Goal: Book appointment/travel/reservation

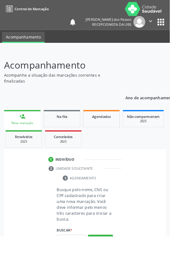
click at [21, 137] on div "Nova marcação" at bounding box center [25, 135] width 32 height 5
click at [75, 260] on input "text" at bounding box center [78, 264] width 32 height 11
click at [74, 260] on input "text" at bounding box center [78, 264] width 32 height 11
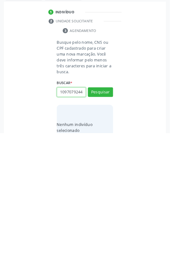
scroll to position [0, 1]
type input "10970792441"
click at [111, 217] on button "Pesquisar" at bounding box center [111, 215] width 28 height 11
type input "10970792441"
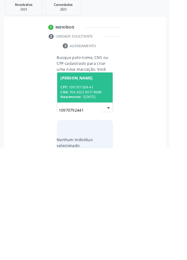
scroll to position [49, 0]
click at [93, 196] on div "CNS: 704 2022 9377 8989" at bounding box center [93, 198] width 54 height 5
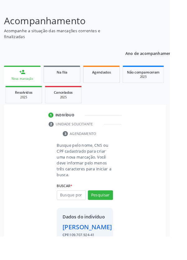
scroll to position [56, 0]
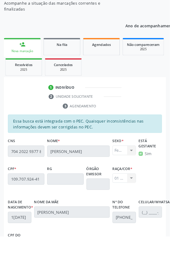
scroll to position [148, 0]
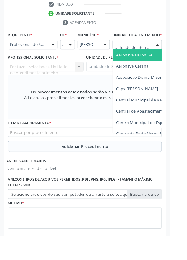
scroll to position [179, 0]
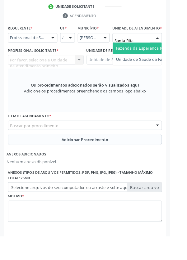
type input "Santa Rita"
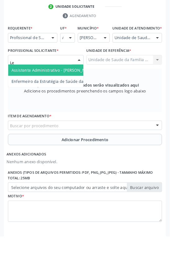
type input "Let"
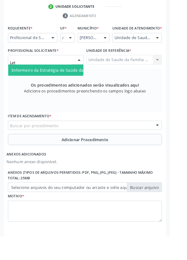
click at [44, 80] on span "Enfermeiro da Estratégia de Saúde da Família - [PERSON_NAME]" at bounding box center [80, 77] width 134 height 6
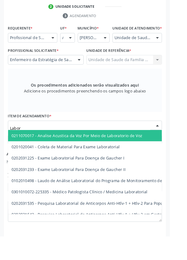
type input "Labora"
click at [114, 165] on span "0201020041 - Coleta de Material Para Exame Laboratorial" at bounding box center [72, 162] width 119 height 6
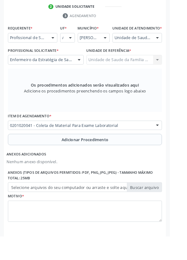
click at [30, 160] on button "Adicionar Procedimento" at bounding box center [93, 154] width 169 height 12
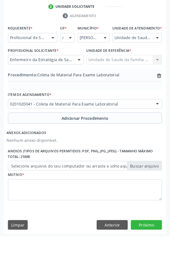
scroll to position [159, 0]
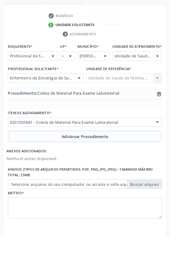
click at [21, 208] on label "Selecione arquivos do seu computador ou arraste e solte aqui" at bounding box center [93, 203] width 169 height 11
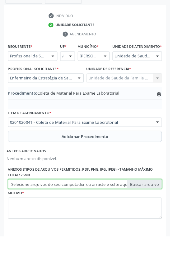
click at [21, 208] on input "Selecione arquivos do seu computador ou arraste e solte aqui" at bounding box center [93, 203] width 169 height 11
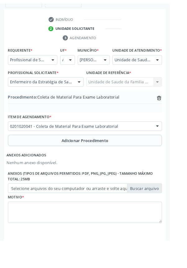
scroll to position [150, 0]
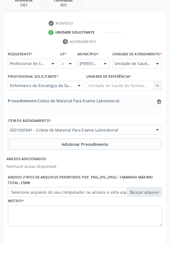
type input "C:\fakepath\17605487443118337844938248982605.jpg"
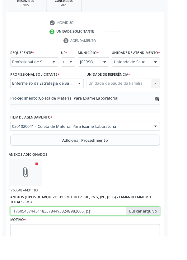
scroll to position [159, 0]
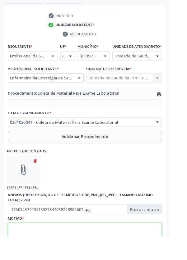
click at [28, 260] on textarea at bounding box center [93, 258] width 169 height 24
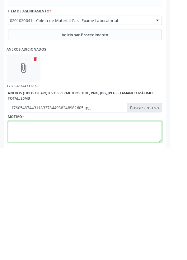
scroll to position [187, 0]
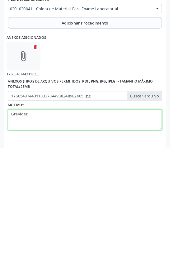
type textarea "Gravidez"
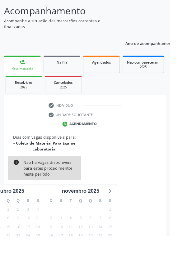
scroll to position [58, 0]
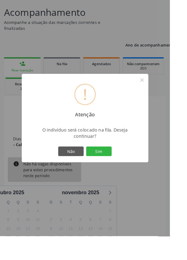
click at [116, 172] on button "Sim" at bounding box center [109, 166] width 28 height 11
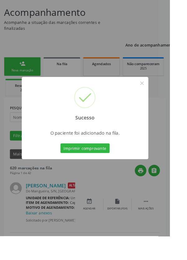
scroll to position [0, 0]
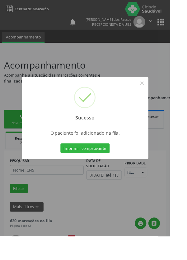
click at [91, 169] on button "Imprimir comprovante" at bounding box center [93, 163] width 54 height 11
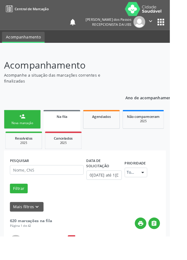
click at [18, 136] on div "Nova marcação" at bounding box center [24, 135] width 31 height 5
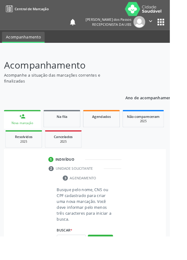
scroll to position [16, 0]
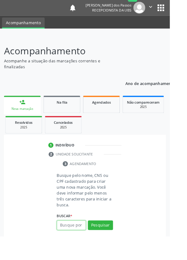
click at [78, 249] on input "text" at bounding box center [78, 248] width 32 height 11
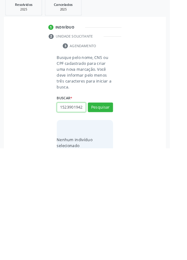
scroll to position [0, 1]
type input "15239019428"
click at [110, 215] on button "Pesquisar" at bounding box center [111, 215] width 28 height 11
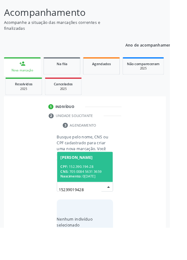
scroll to position [49, 0]
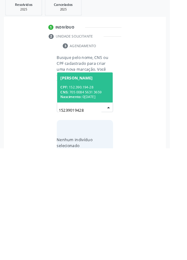
click at [88, 196] on div "CNS: 705 0084 5631 3659" at bounding box center [93, 198] width 54 height 5
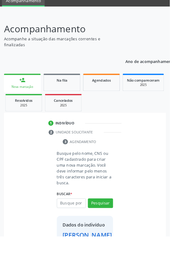
scroll to position [36, 0]
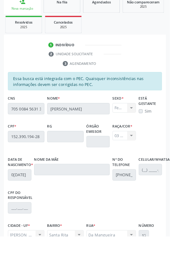
scroll to position [148, 0]
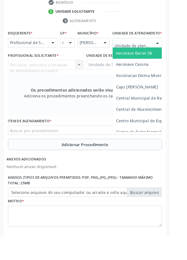
scroll to position [179, 0]
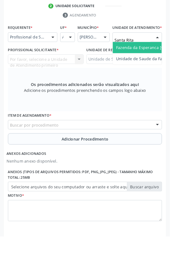
type input "Santa Rita"
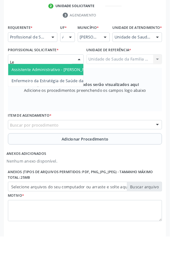
type input "Let"
click at [30, 79] on span "Enfermeiro da Estratégia de Saúde da Família - [PERSON_NAME]" at bounding box center [80, 77] width 134 height 6
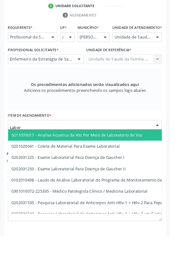
type input "Labora"
click at [127, 164] on span "0201020041 - Coleta de Material Para Exame Laboratorial" at bounding box center [72, 161] width 119 height 6
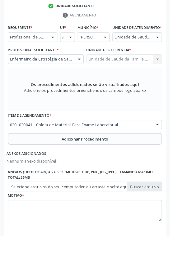
click at [25, 159] on button "Adicionar Procedimento" at bounding box center [93, 153] width 169 height 12
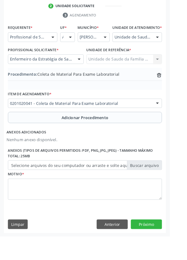
scroll to position [159, 0]
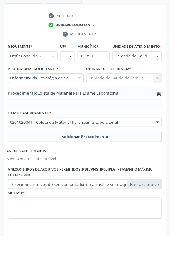
click at [20, 208] on label "Selecione arquivos do seu computador ou arraste e solte aqui" at bounding box center [93, 203] width 169 height 11
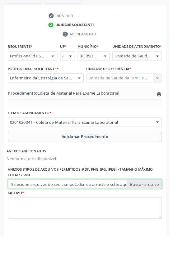
click at [20, 208] on input "Selecione arquivos do seu computador ou arraste e solte aqui" at bounding box center [93, 203] width 169 height 11
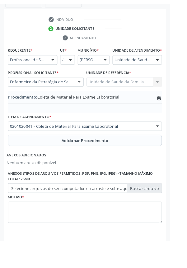
scroll to position [150, 0]
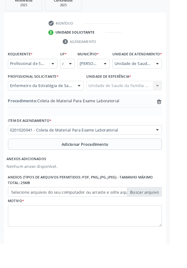
type input "C:\fakepath\17605490161944400882450770718449.jpg"
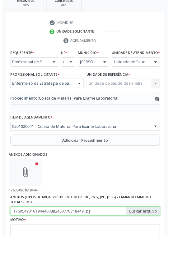
scroll to position [159, 0]
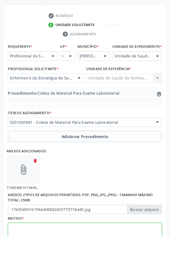
click at [49, 260] on textarea at bounding box center [93, 258] width 169 height 24
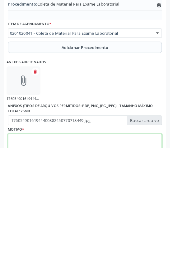
scroll to position [187, 0]
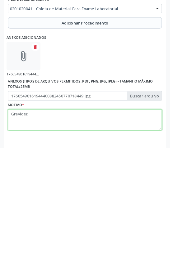
type textarea "Gravidez"
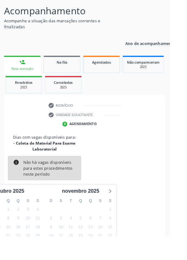
scroll to position [58, 0]
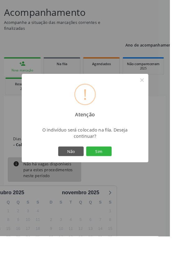
click at [115, 172] on button "Sim" at bounding box center [109, 166] width 28 height 11
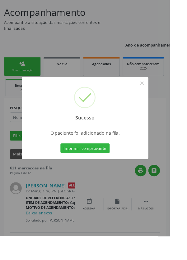
scroll to position [0, 0]
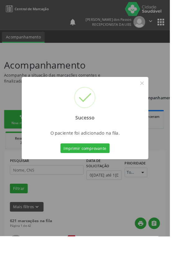
click at [96, 169] on button "Imprimir comprovante" at bounding box center [93, 163] width 54 height 11
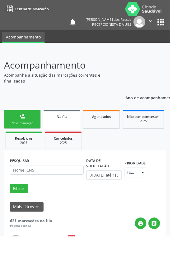
click at [20, 136] on div "Nova marcação" at bounding box center [24, 135] width 31 height 5
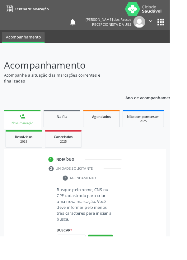
click at [20, 131] on link "person_add Nova marcação" at bounding box center [24, 131] width 40 height 21
click at [79, 260] on input "text" at bounding box center [78, 264] width 32 height 11
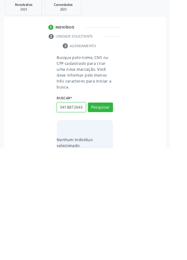
scroll to position [0, 1]
type input "04188726431"
click at [111, 215] on button "Pesquisar" at bounding box center [111, 215] width 28 height 11
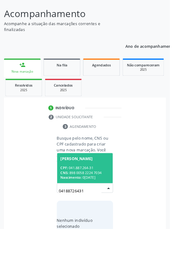
scroll to position [49, 0]
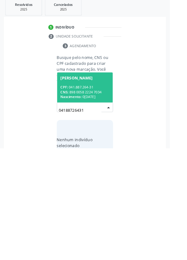
click at [88, 194] on div "CPF: 041.887.264-31" at bounding box center [93, 192] width 54 height 5
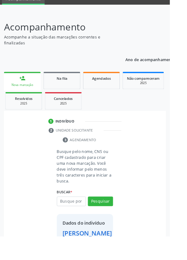
scroll to position [36, 0]
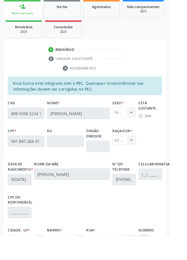
scroll to position [148, 0]
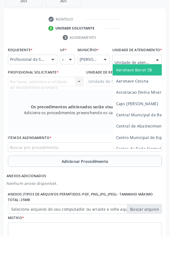
scroll to position [179, 0]
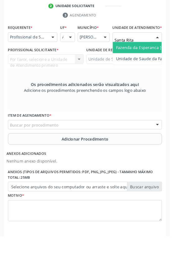
type input "Santa Rita"
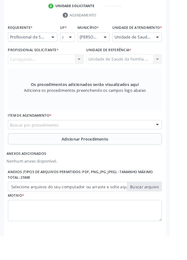
click at [41, 70] on div "Carregando... Nenhum resultado encontrado para: " " Não há nenhuma opção para s…" at bounding box center [50, 65] width 83 height 11
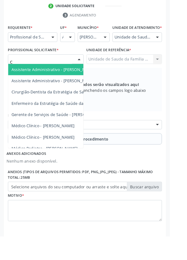
type input "Ce"
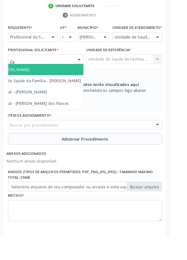
scroll to position [0, 51]
click at [73, 92] on span "Médico da Estratégia de Saúde da Família - [PERSON_NAME]" at bounding box center [25, 89] width 126 height 6
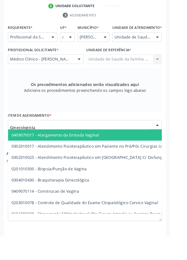
type input "Ginecologista"
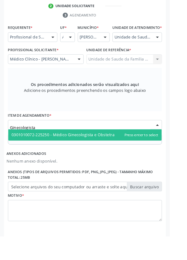
click at [116, 152] on span "0301010072-225250 - Médico Ginecologista e Obstetra" at bounding box center [69, 149] width 113 height 6
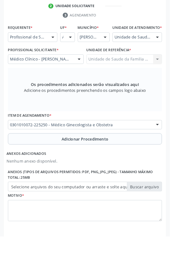
click at [30, 159] on button "Adicionar Procedimento" at bounding box center [93, 153] width 169 height 12
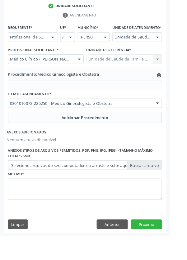
scroll to position [159, 0]
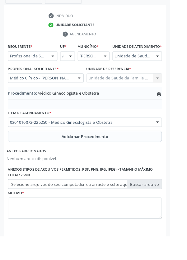
click at [16, 207] on label "Selecione arquivos do seu computador ou arraste e solte aqui" at bounding box center [93, 203] width 169 height 11
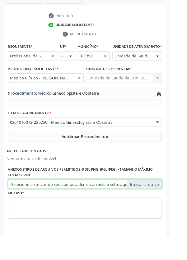
click at [16, 207] on input "Selecione arquivos do seu computador ou arraste e solte aqui" at bounding box center [93, 203] width 169 height 11
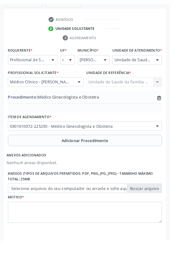
scroll to position [150, 0]
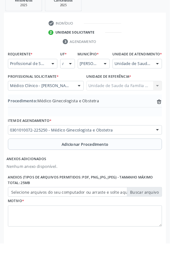
type input "C:\fakepath\17605494122854728380553046715629.jpg"
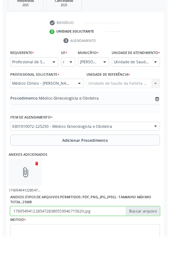
scroll to position [159, 0]
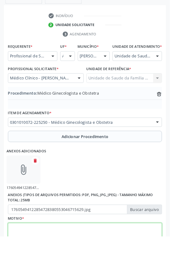
click at [29, 260] on textarea at bounding box center [93, 258] width 169 height 24
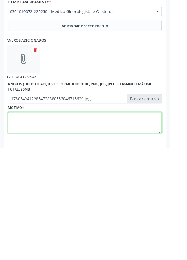
scroll to position [187, 0]
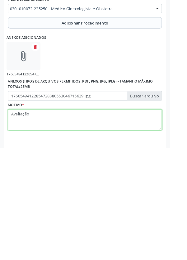
type textarea "Avaliação"
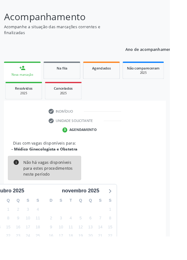
scroll to position [52, 0]
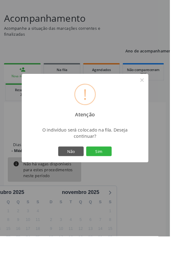
click at [120, 172] on button "Sim" at bounding box center [109, 166] width 28 height 11
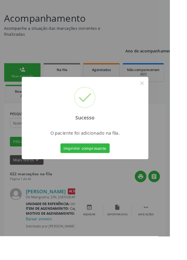
scroll to position [0, 0]
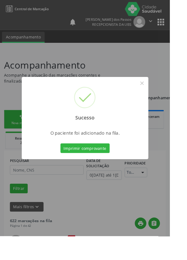
click at [91, 169] on button "Imprimir comprovante" at bounding box center [93, 163] width 54 height 11
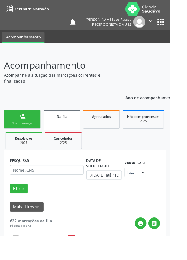
click at [16, 135] on div "Nova marcação" at bounding box center [24, 135] width 31 height 5
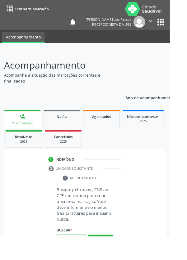
click at [76, 260] on input "text" at bounding box center [78, 264] width 32 height 11
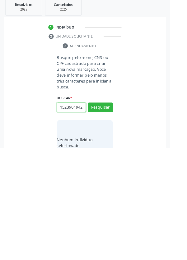
scroll to position [0, 1]
type input "15239019428"
click at [112, 217] on button "Pesquisar" at bounding box center [111, 215] width 28 height 11
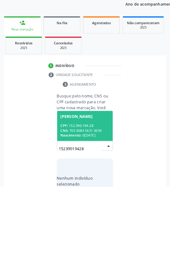
scroll to position [49, 0]
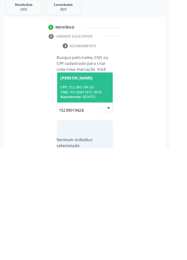
click at [85, 194] on div "CPF: 152.390.194-28" at bounding box center [93, 192] width 54 height 5
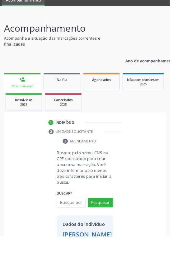
scroll to position [36, 0]
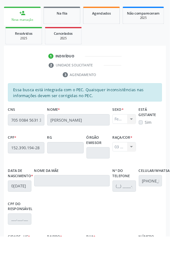
scroll to position [148, 0]
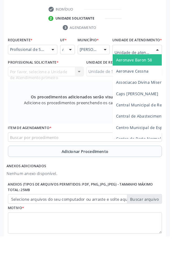
scroll to position [180, 0]
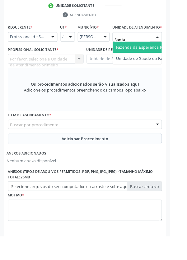
click at [141, 55] on span "Fazenda da Esperanca [GEOGRAPHIC_DATA]" at bounding box center [174, 52] width 92 height 6
type input "Santa"
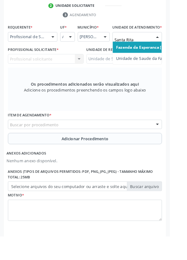
type input "Santa Rita"
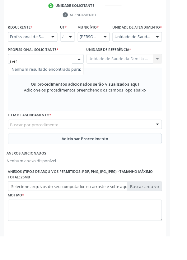
type input "Let"
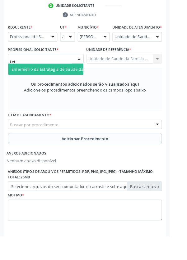
click at [53, 79] on span "Enfermeiro da Estratégia de Saúde da Família - [PERSON_NAME]" at bounding box center [80, 76] width 134 height 6
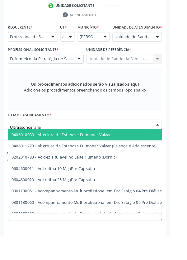
type input "Ultrassonografia"
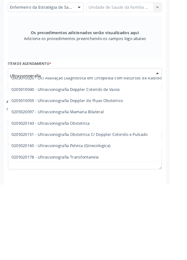
scroll to position [32, 0]
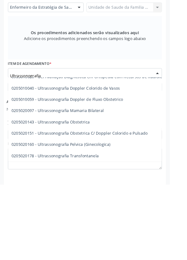
click at [94, 194] on span "0205020143 - Ultrassonografia Obstetrica" at bounding box center [56, 191] width 86 height 6
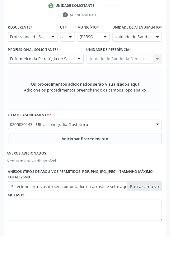
click at [39, 159] on button "Adicionar Procedimento" at bounding box center [93, 153] width 169 height 12
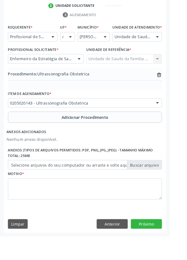
scroll to position [159, 0]
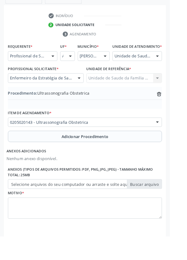
click at [25, 208] on label "Selecione arquivos do seu computador ou arraste e solte aqui" at bounding box center [93, 203] width 169 height 11
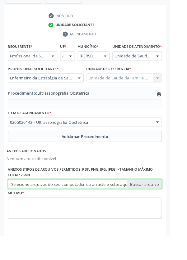
click at [25, 208] on input "Selecione arquivos do seu computador ou arraste e solte aqui" at bounding box center [93, 203] width 169 height 11
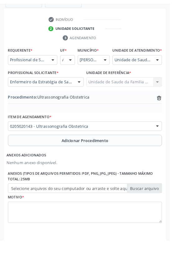
scroll to position [150, 0]
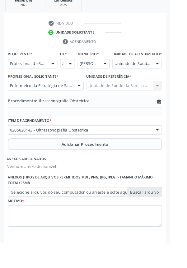
type input "C:\fakepath\17605498375448695602306791321657.jpg"
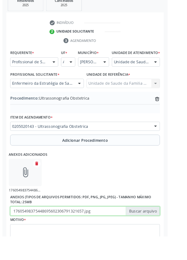
scroll to position [159, 0]
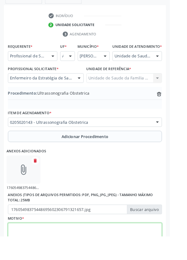
click at [36, 260] on textarea at bounding box center [93, 258] width 169 height 24
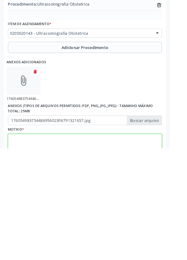
scroll to position [187, 0]
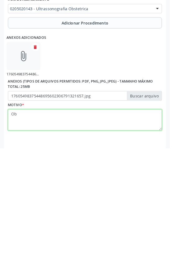
type textarea "O"
type textarea "Gestacional"
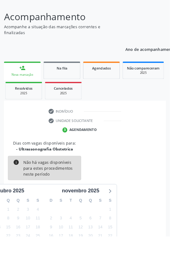
scroll to position [52, 0]
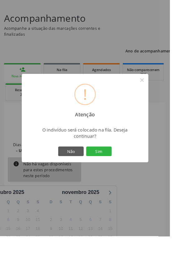
click at [115, 172] on button "Sim" at bounding box center [109, 166] width 28 height 11
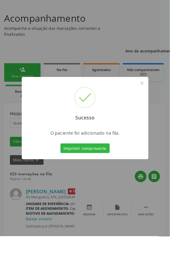
scroll to position [0, 0]
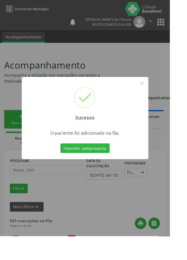
click at [94, 169] on button "Imprimir comprovante" at bounding box center [93, 163] width 54 height 11
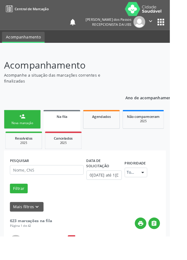
click at [27, 128] on div "person_add" at bounding box center [24, 128] width 7 height 7
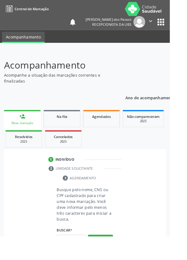
click at [17, 136] on div "Nova marcação" at bounding box center [25, 135] width 32 height 5
click at [81, 260] on input "text" at bounding box center [78, 264] width 32 height 11
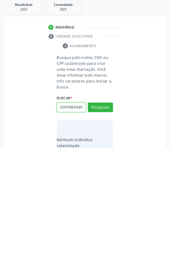
scroll to position [0, 1]
type input "50999893491"
click at [110, 214] on button "Pesquisar" at bounding box center [111, 215] width 28 height 11
type input "50999893491"
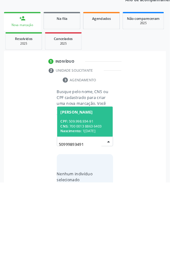
scroll to position [49, 0]
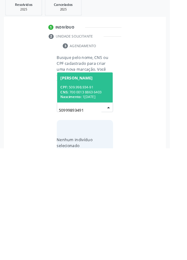
click at [83, 193] on div "CPF: 509.998.934-91" at bounding box center [93, 192] width 54 height 5
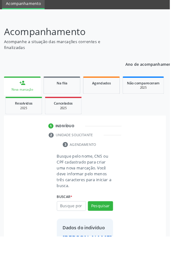
scroll to position [36, 0]
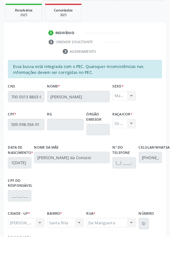
scroll to position [148, 0]
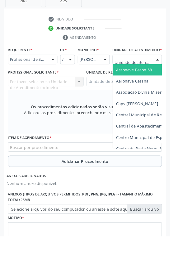
scroll to position [180, 0]
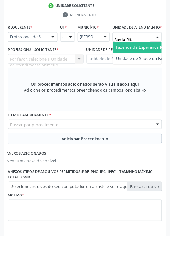
type input "Santa Rita"
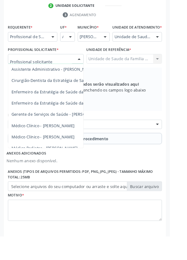
scroll to position [0, 0]
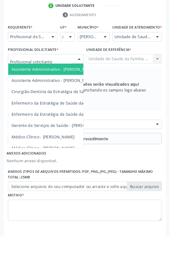
click at [45, 72] on input "text" at bounding box center [45, 68] width 68 height 12
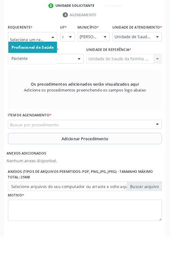
click at [25, 64] on span "Paciente" at bounding box center [22, 64] width 18 height 6
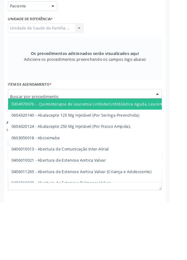
scroll to position [177, 0]
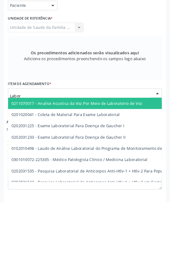
type input "Labora"
click at [120, 161] on span "0201020041 - Coleta de Material Para Exame Laboratorial" at bounding box center [72, 164] width 119 height 6
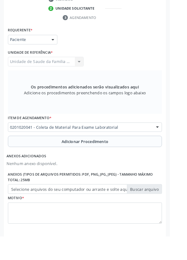
click at [22, 158] on button "Adicionar Procedimento" at bounding box center [93, 156] width 169 height 12
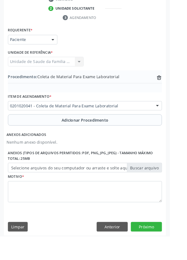
scroll to position [153, 0]
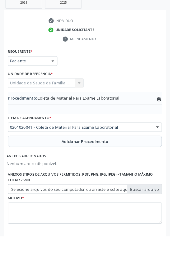
click at [17, 207] on label "Selecione arquivos do seu computador ou arraste e solte aqui" at bounding box center [93, 208] width 169 height 11
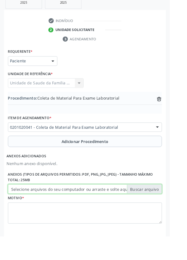
click at [17, 207] on input "Selecione arquivos do seu computador ou arraste e solte aqui" at bounding box center [93, 208] width 169 height 11
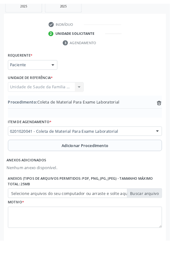
scroll to position [145, 0]
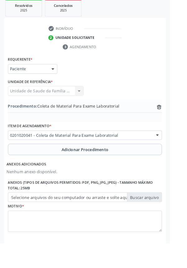
type input "C:\fakepath\17605507604194000017494469417245.jpg"
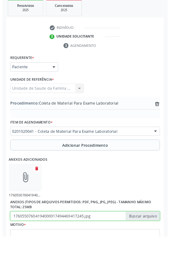
scroll to position [153, 0]
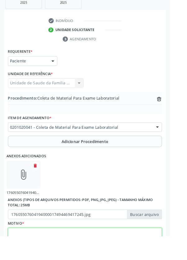
click at [40, 260] on textarea at bounding box center [93, 263] width 169 height 24
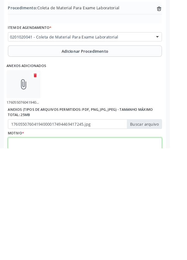
scroll to position [181, 0]
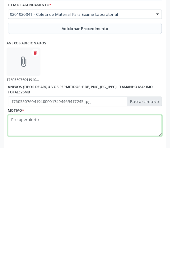
type textarea "Pre-operatório"
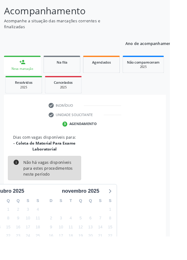
scroll to position [58, 0]
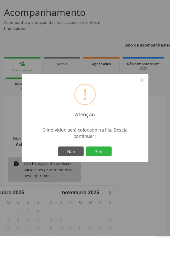
click at [118, 172] on button "Sim" at bounding box center [109, 166] width 28 height 11
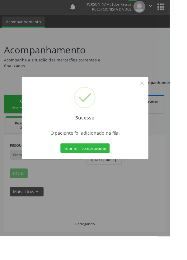
scroll to position [0, 0]
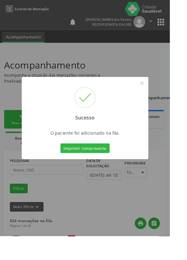
click at [96, 169] on button "Imprimir comprovante" at bounding box center [93, 163] width 54 height 11
